Goal: Transaction & Acquisition: Subscribe to service/newsletter

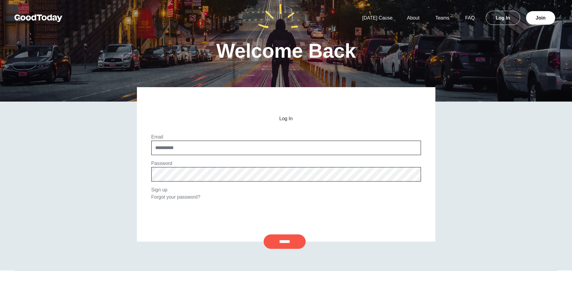
click at [237, 184] on div "Email Password" at bounding box center [286, 159] width 273 height 53
click at [535, 19] on link "Join" at bounding box center [540, 18] width 29 height 14
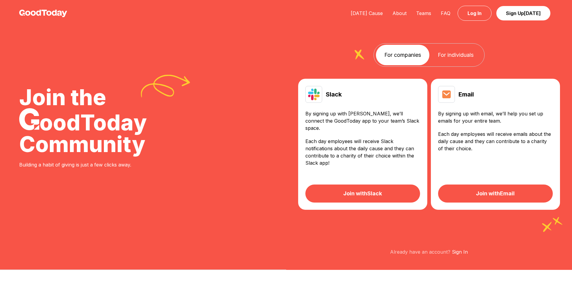
click at [494, 184] on link "Join with Email" at bounding box center [495, 193] width 115 height 18
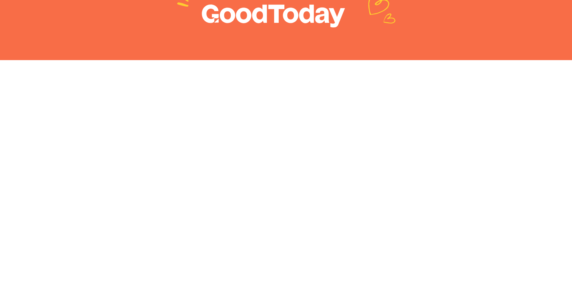
scroll to position [90, 0]
